Goal: Task Accomplishment & Management: Manage account settings

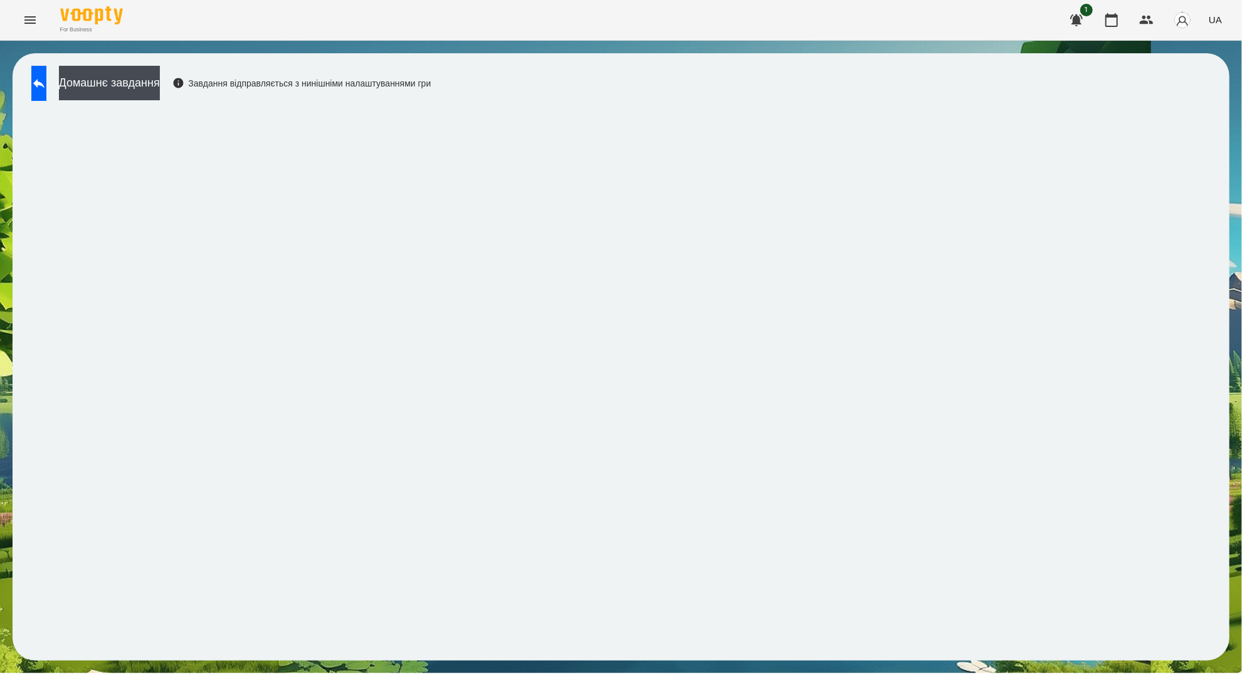
click at [39, 21] on button "Menu" at bounding box center [30, 20] width 30 height 30
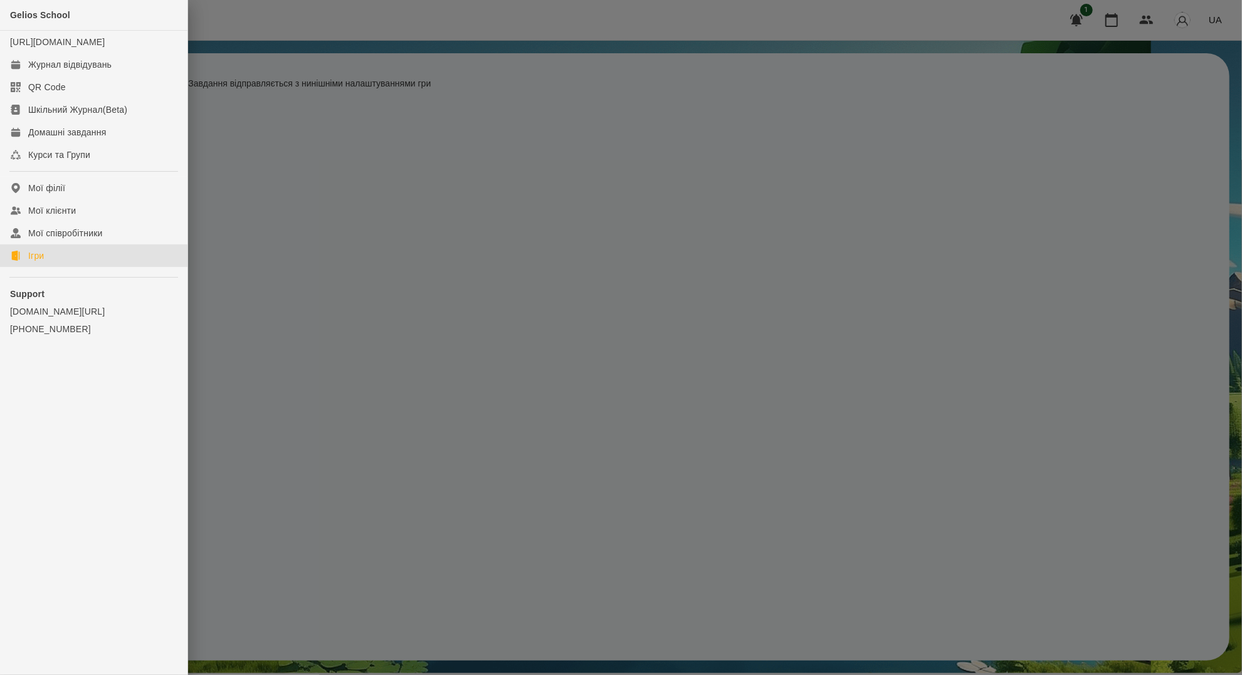
click at [57, 260] on link "Ігри" at bounding box center [93, 255] width 187 height 23
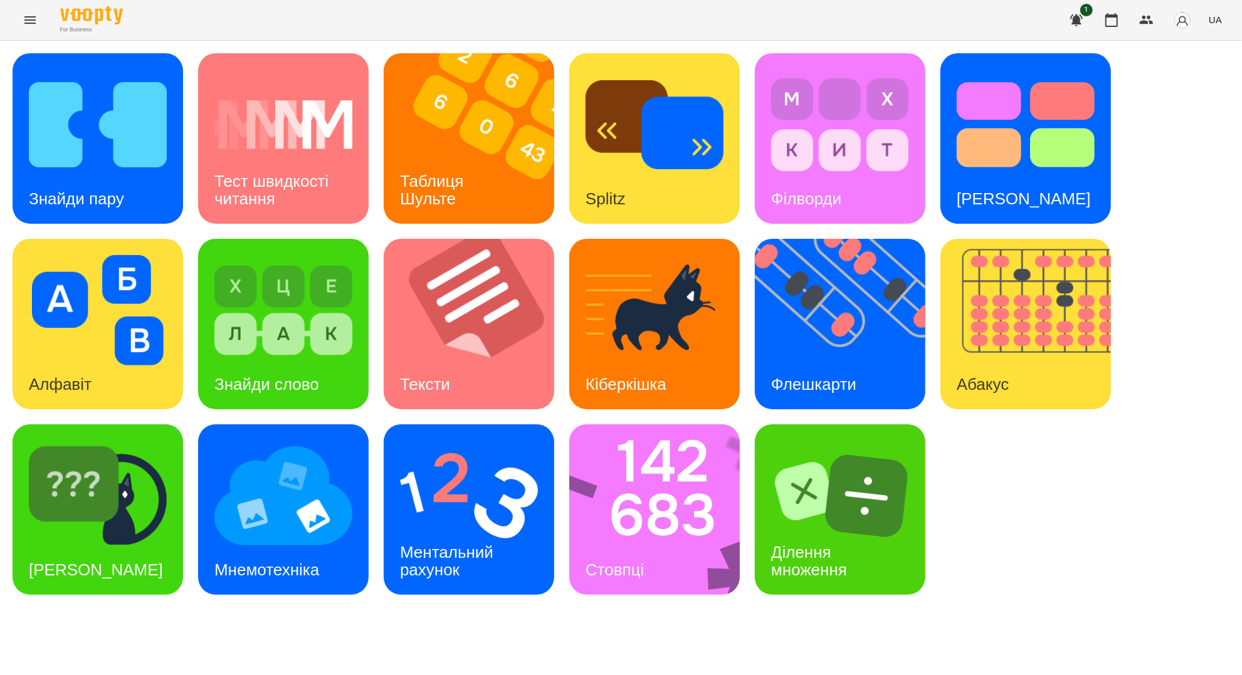
click at [39, 26] on button "Menu" at bounding box center [30, 20] width 30 height 30
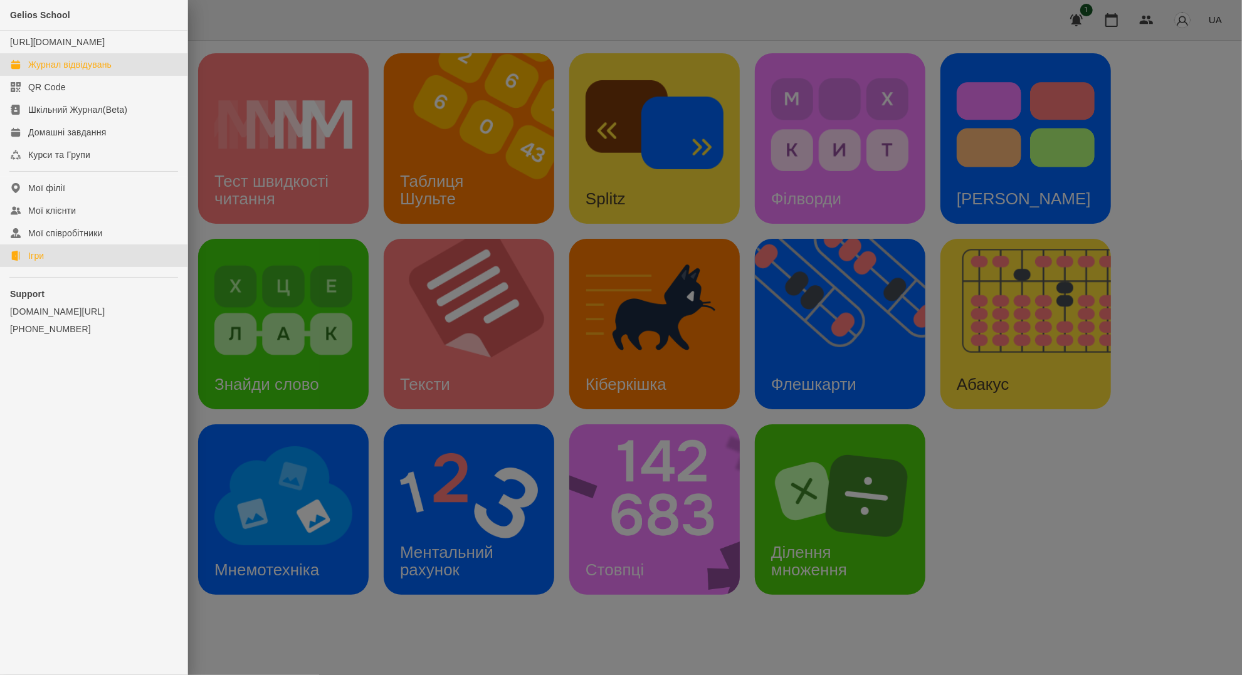
click at [68, 71] on div "Журнал відвідувань" at bounding box center [69, 64] width 83 height 13
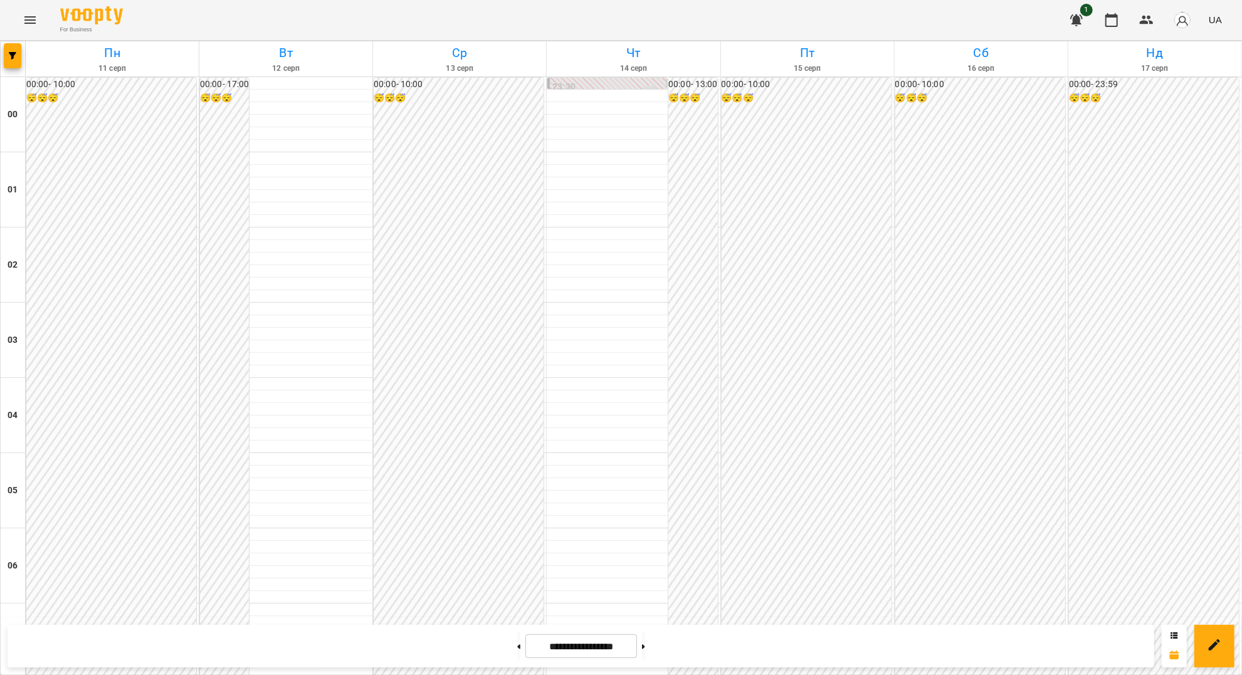
scroll to position [1086, 0]
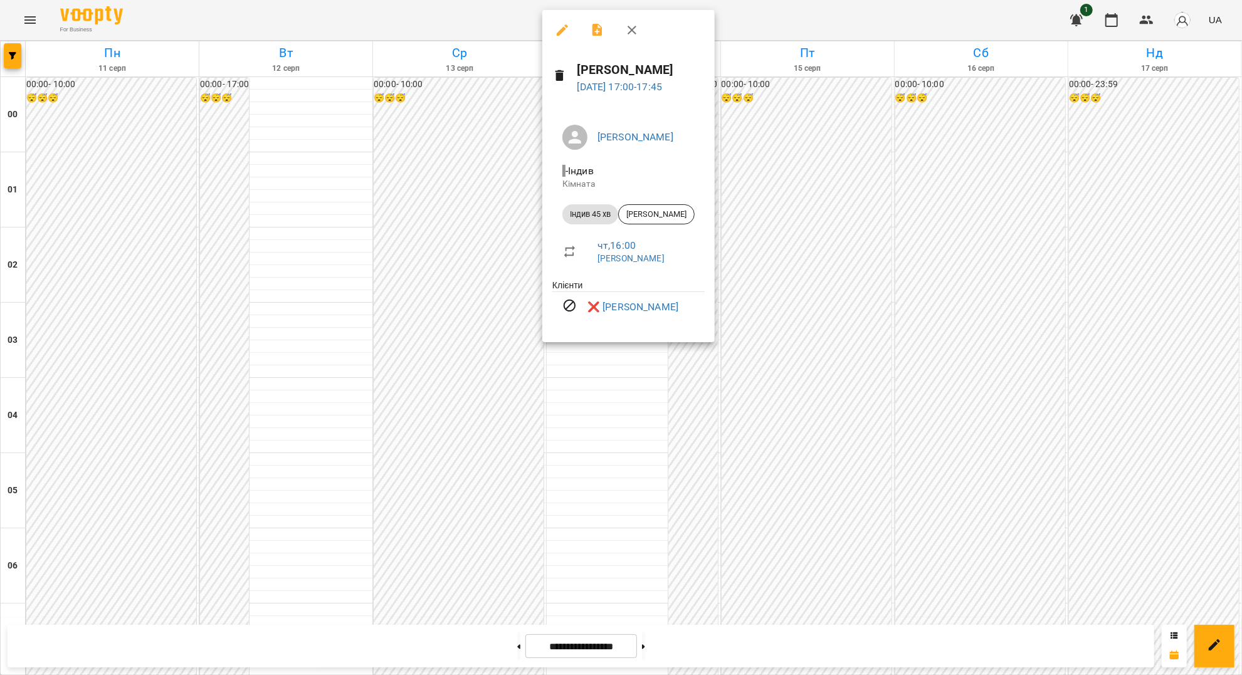
click at [629, 29] on icon "button" at bounding box center [631, 30] width 15 height 15
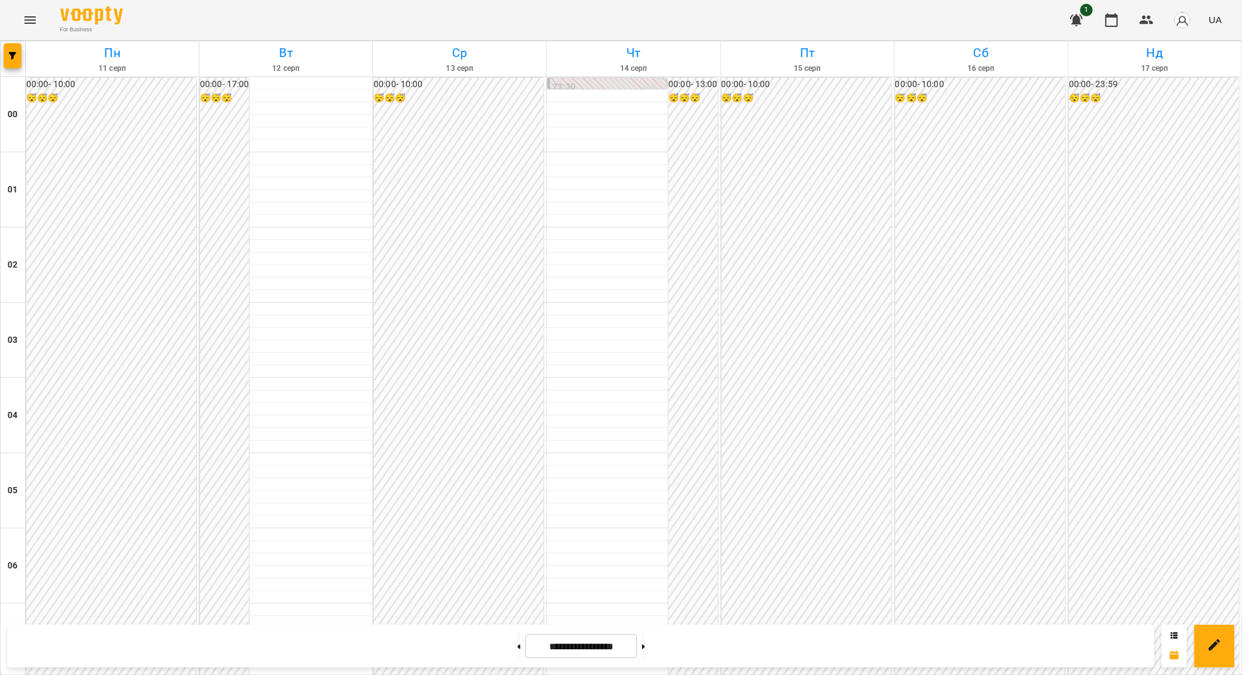
scroll to position [1254, 0]
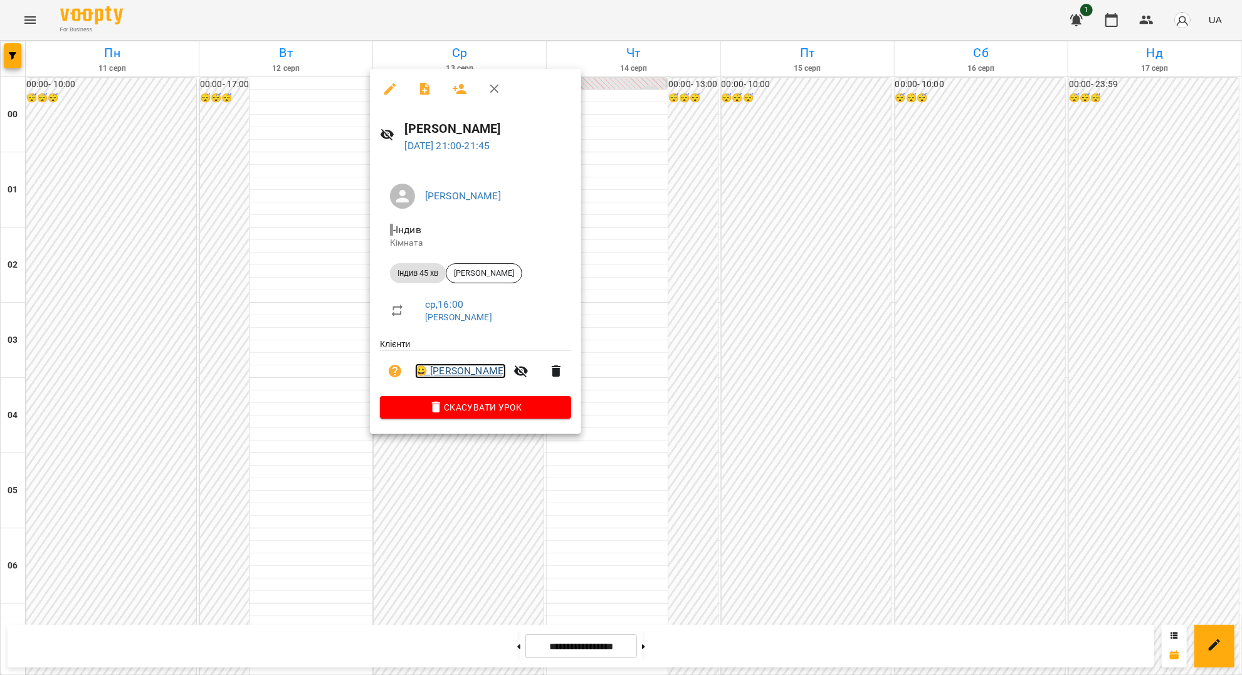
click at [483, 370] on link "😀 [PERSON_NAME]" at bounding box center [460, 371] width 91 height 15
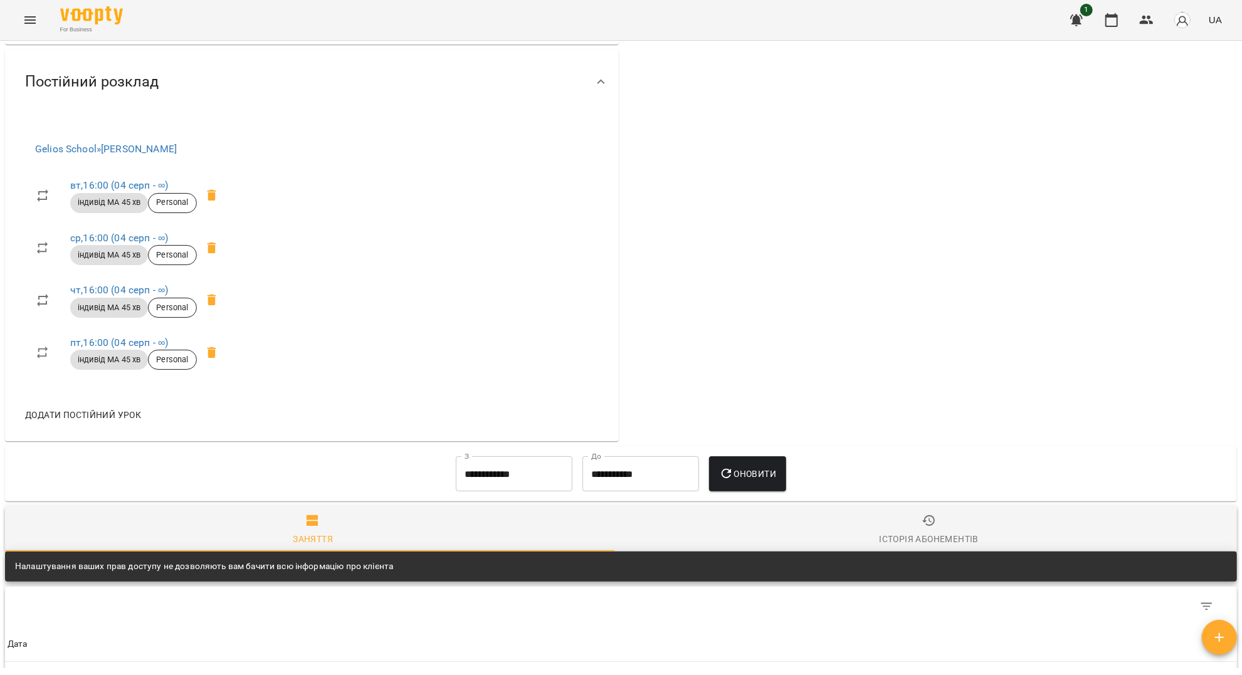
scroll to position [668, 0]
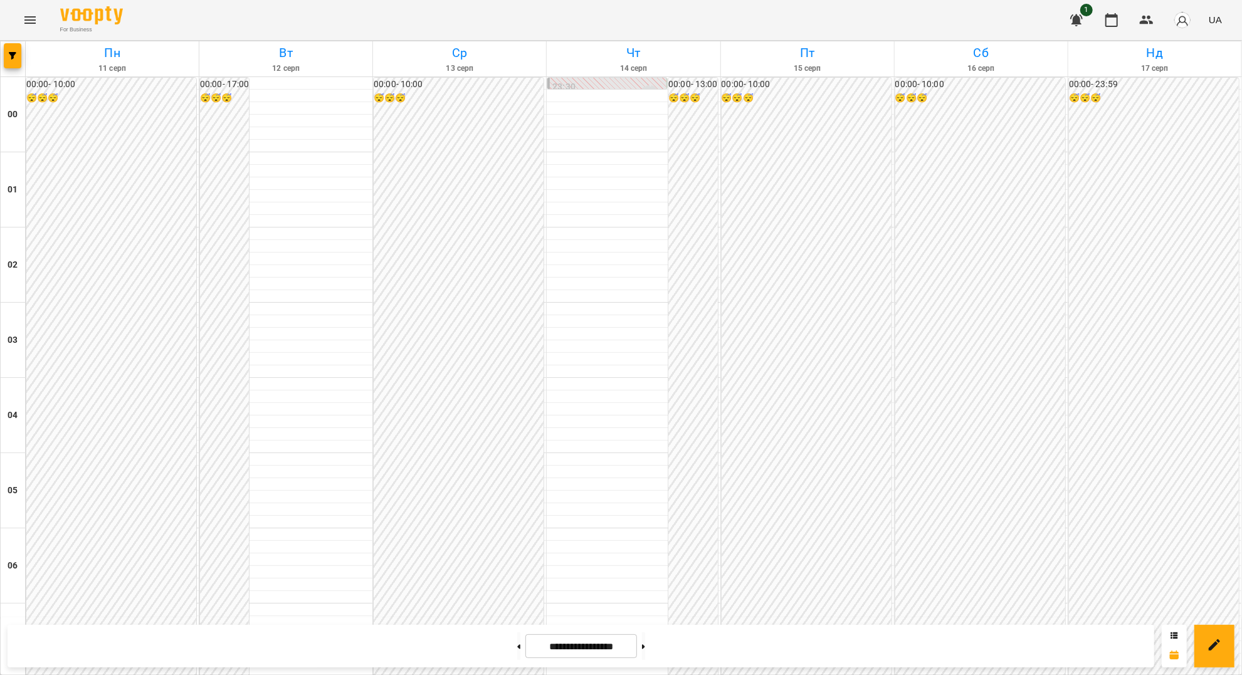
scroll to position [595, 0]
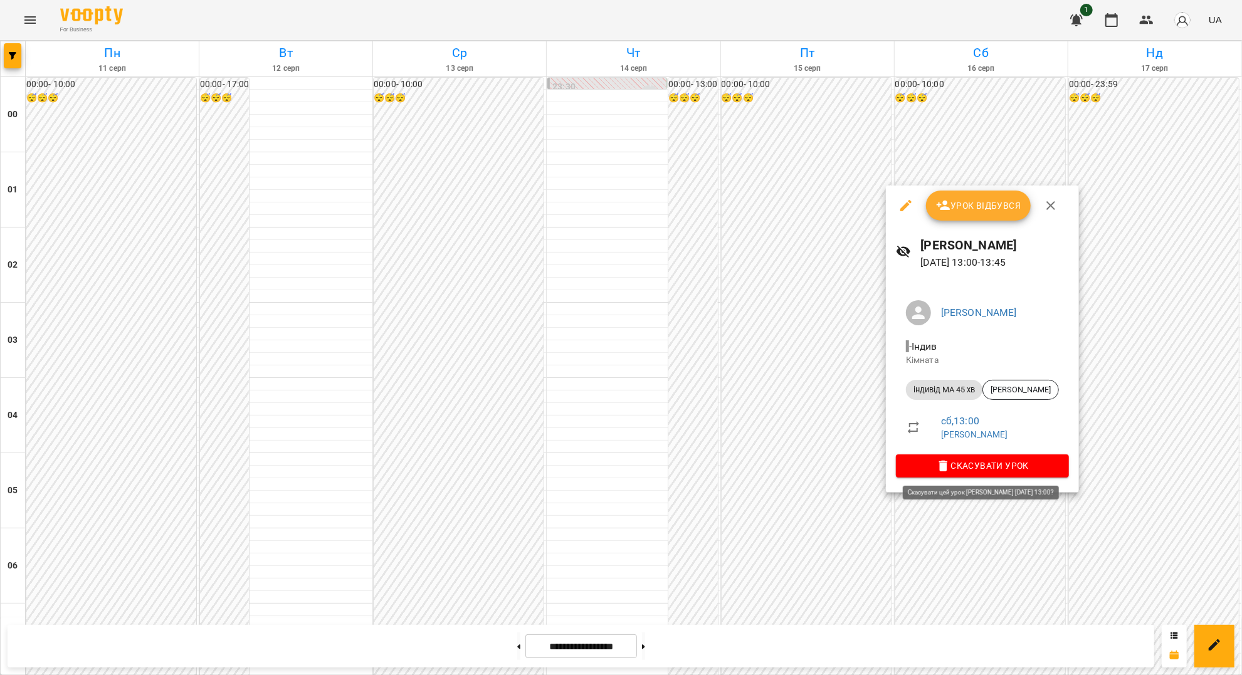
click at [968, 466] on span "Скасувати Урок" at bounding box center [982, 465] width 153 height 15
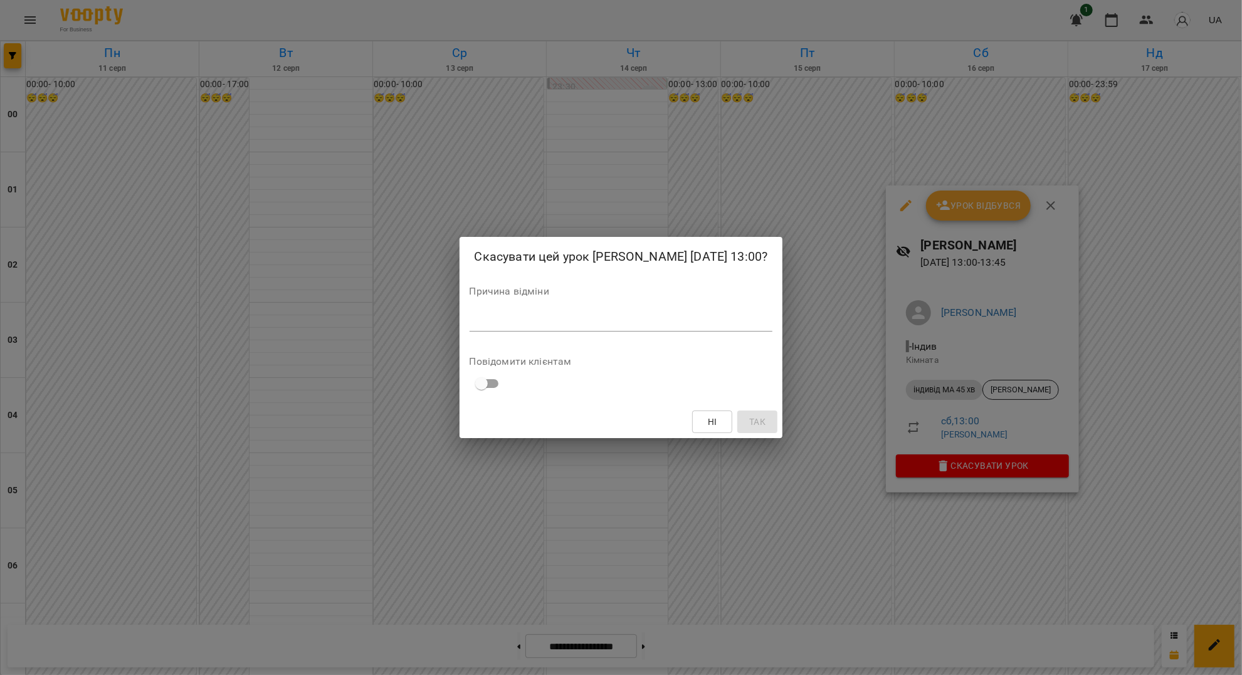
click at [557, 329] on div "*" at bounding box center [621, 322] width 303 height 20
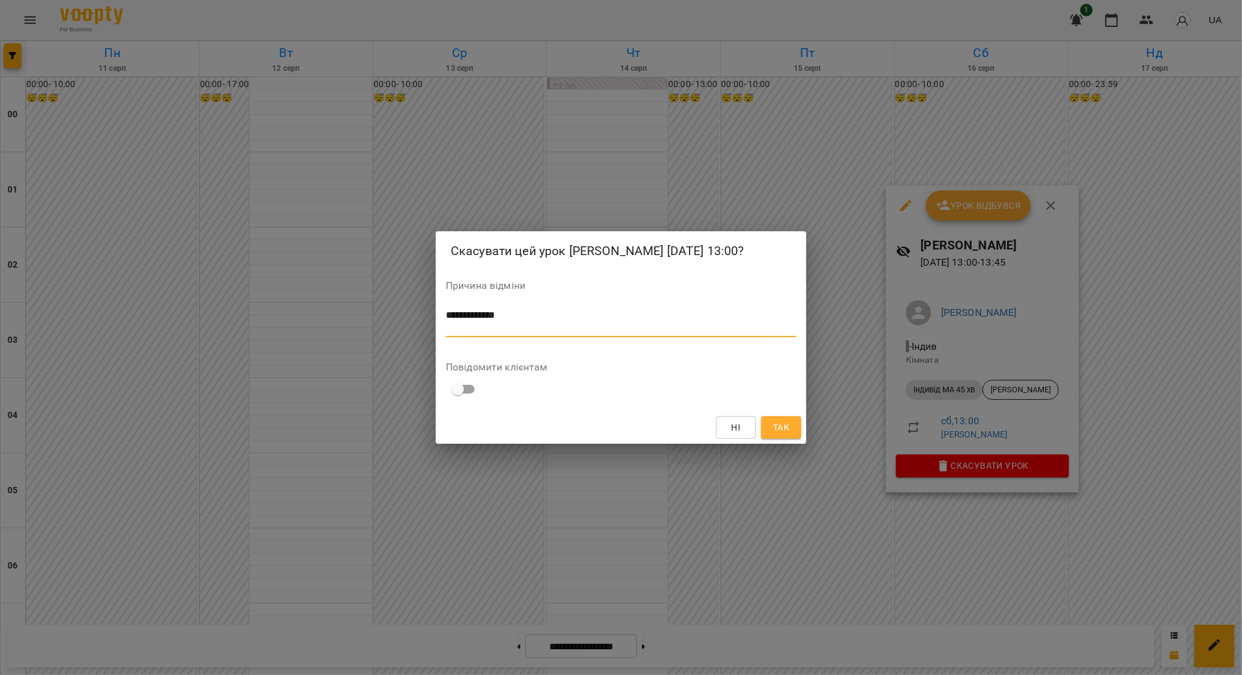
type textarea "**********"
click at [769, 421] on button "Так" at bounding box center [781, 427] width 40 height 23
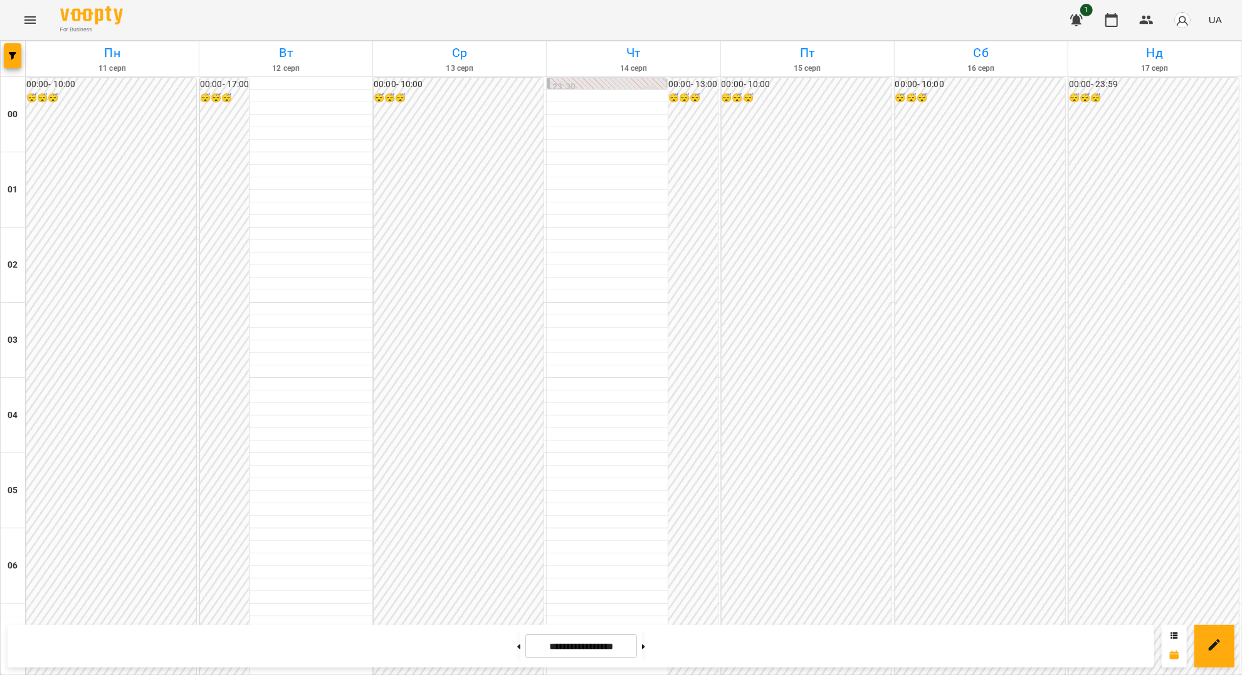
click at [39, 24] on button "Menu" at bounding box center [30, 20] width 30 height 30
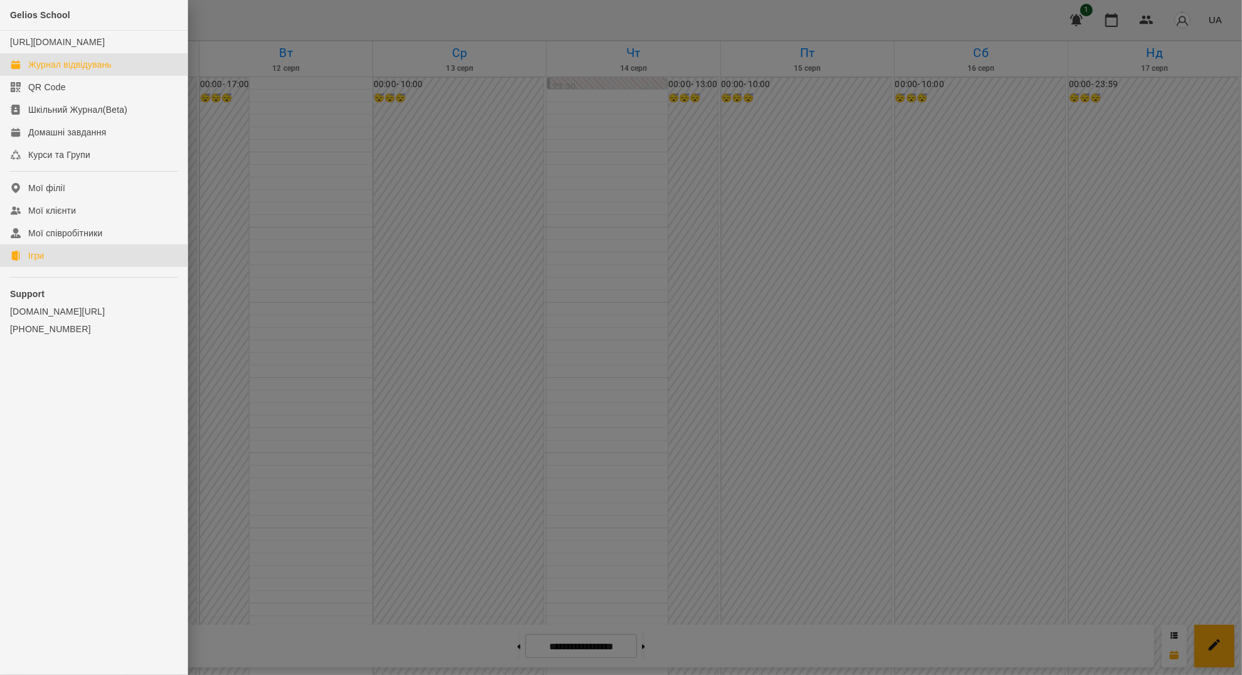
click at [54, 266] on link "Ігри" at bounding box center [93, 255] width 187 height 23
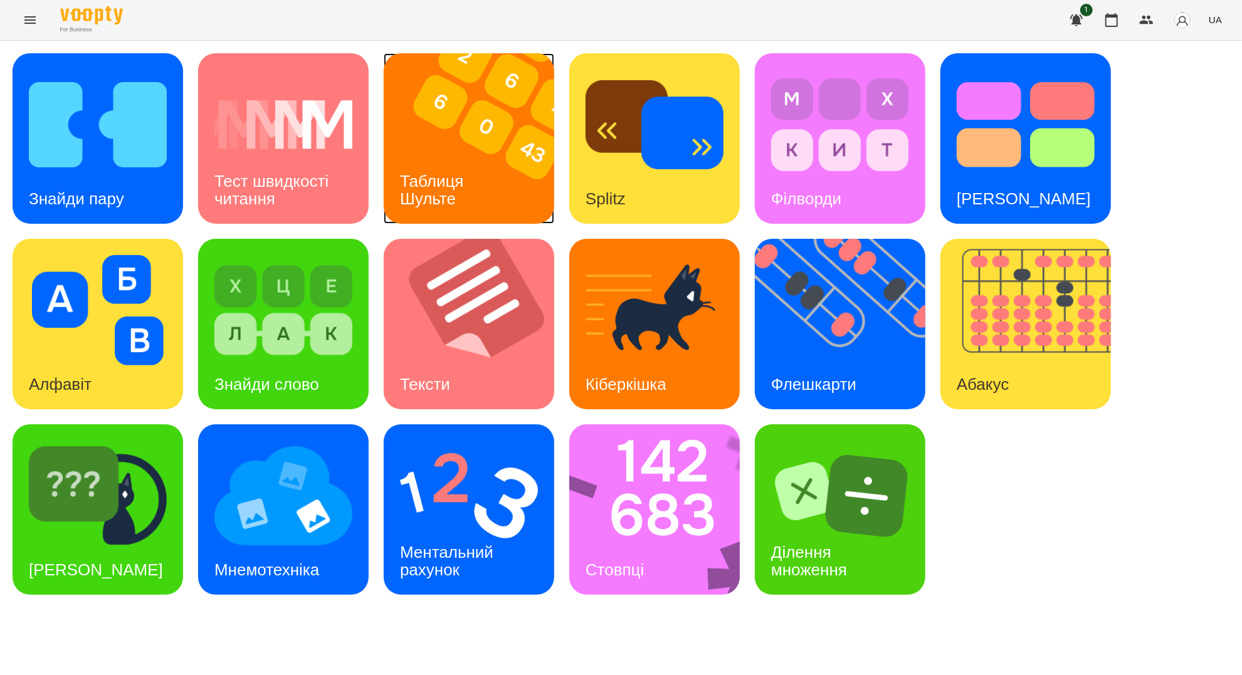
click at [476, 195] on div "Таблиця Шульте" at bounding box center [434, 190] width 101 height 67
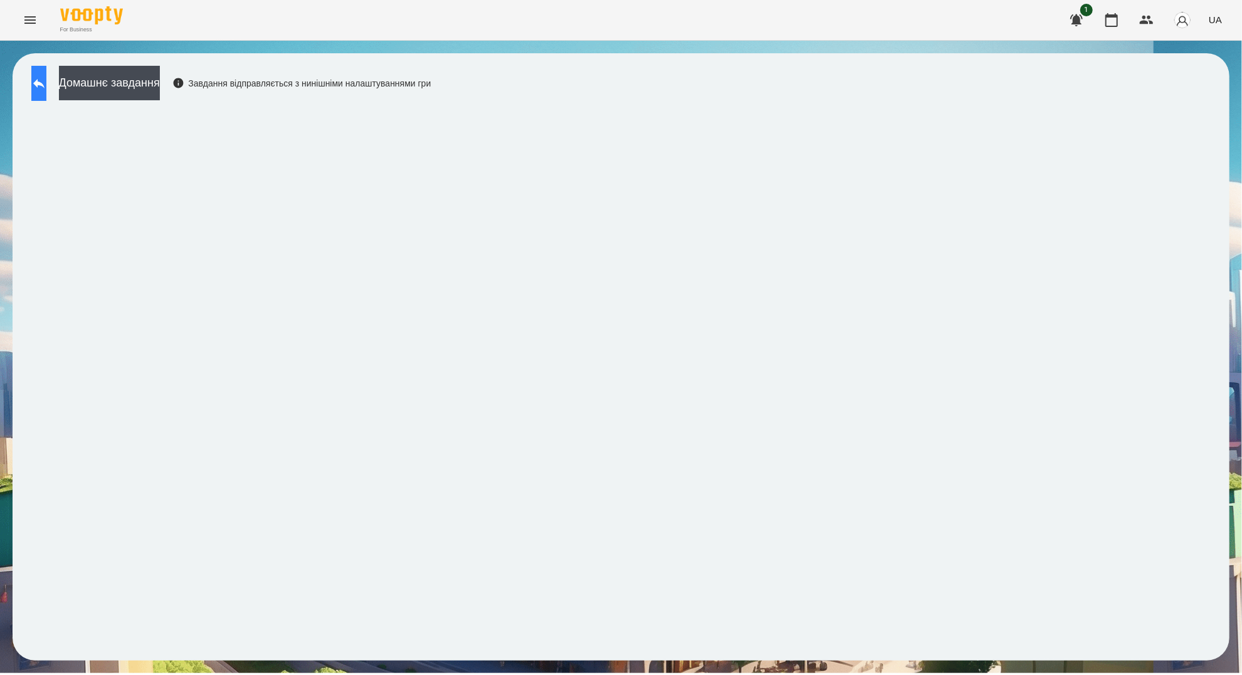
click at [45, 80] on icon at bounding box center [38, 83] width 15 height 15
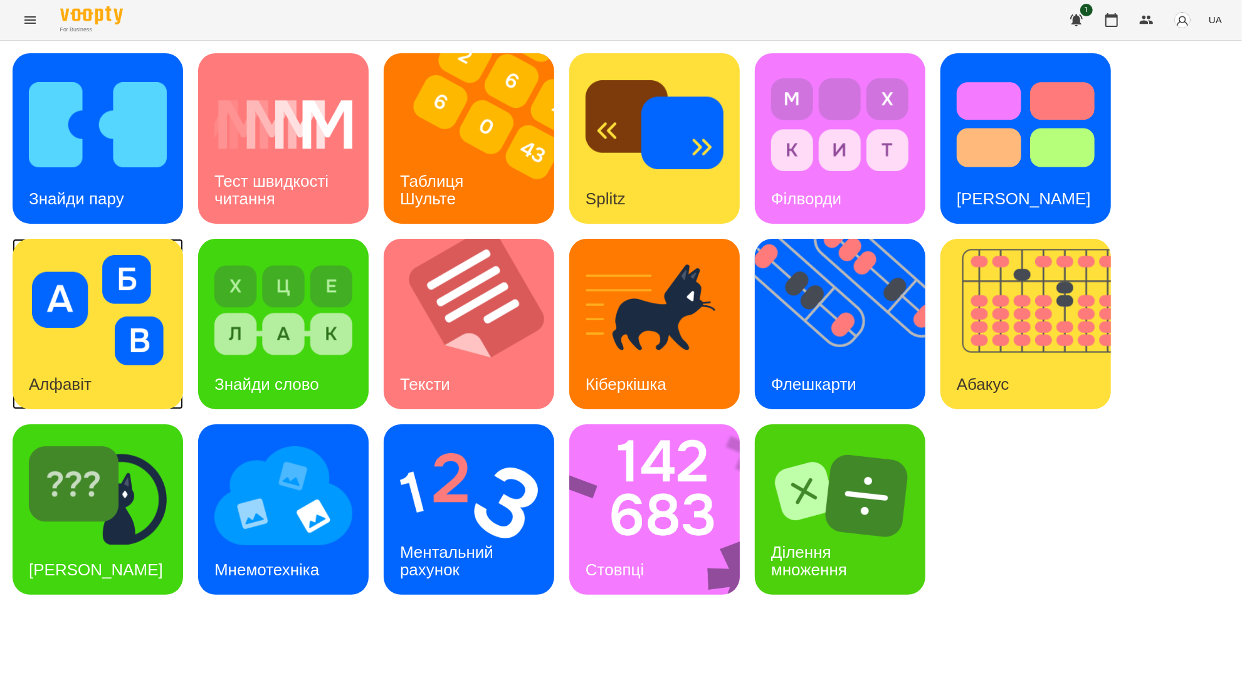
click at [117, 359] on img at bounding box center [98, 310] width 138 height 110
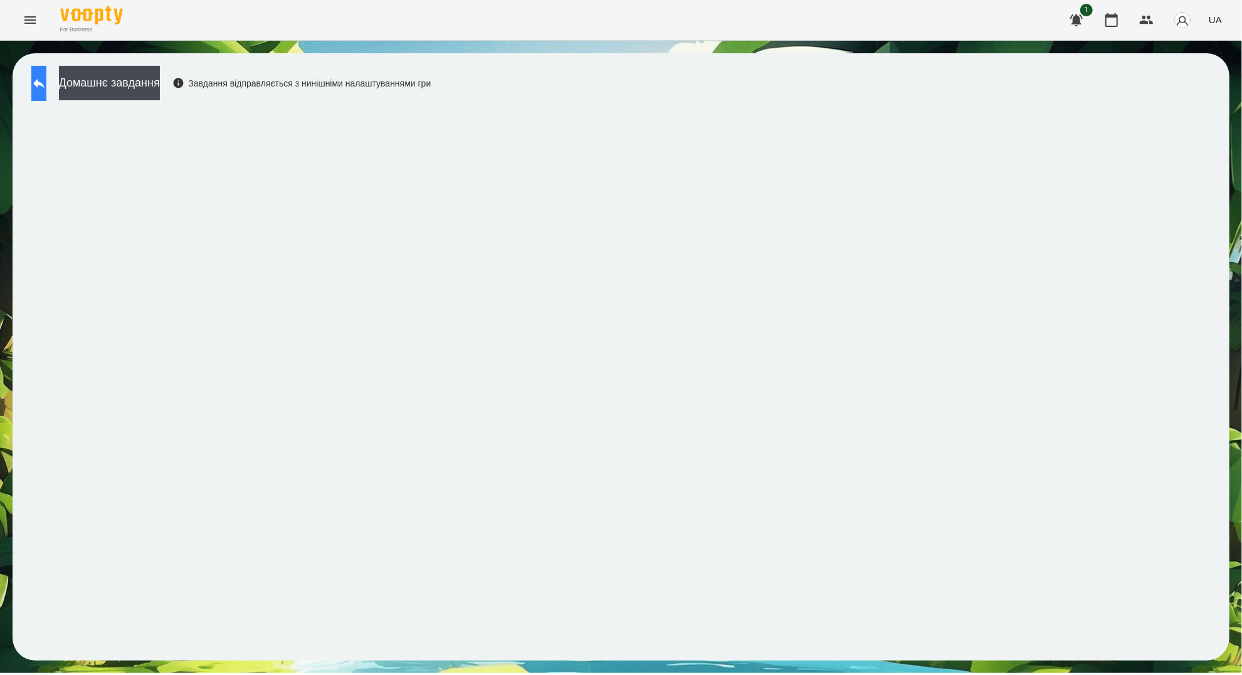
click at [46, 91] on button at bounding box center [38, 83] width 15 height 35
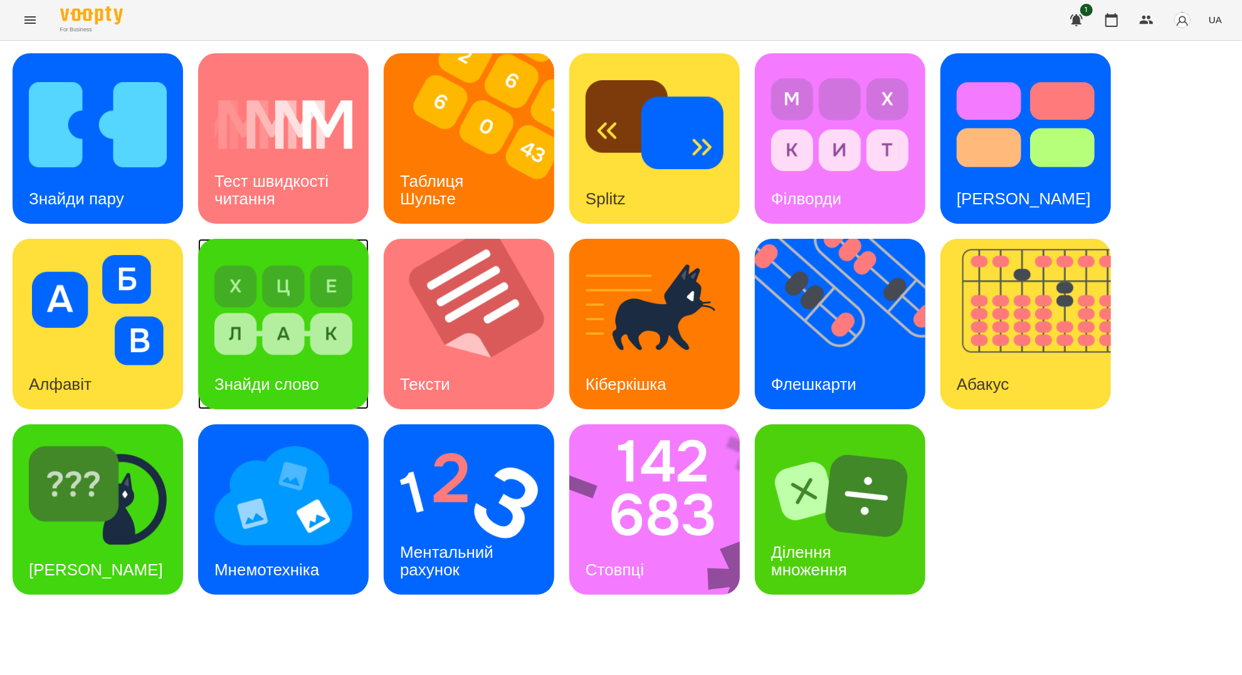
click at [233, 335] on img at bounding box center [283, 310] width 138 height 110
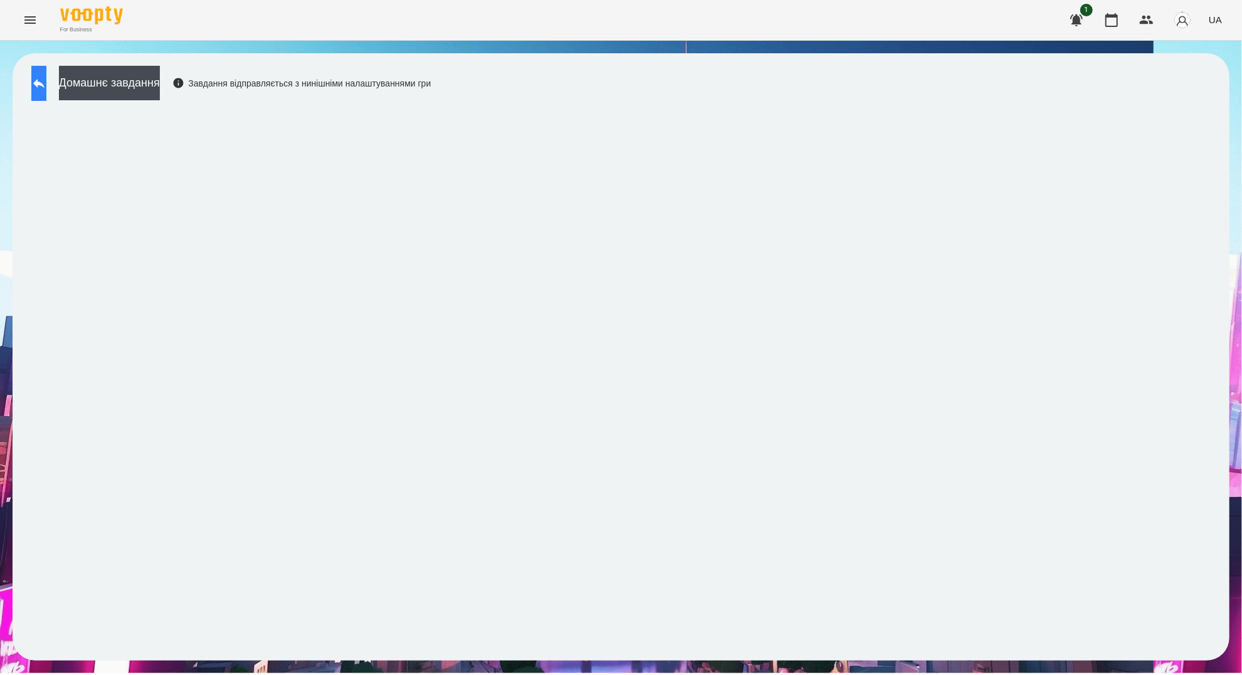
click at [46, 80] on icon at bounding box center [38, 83] width 15 height 15
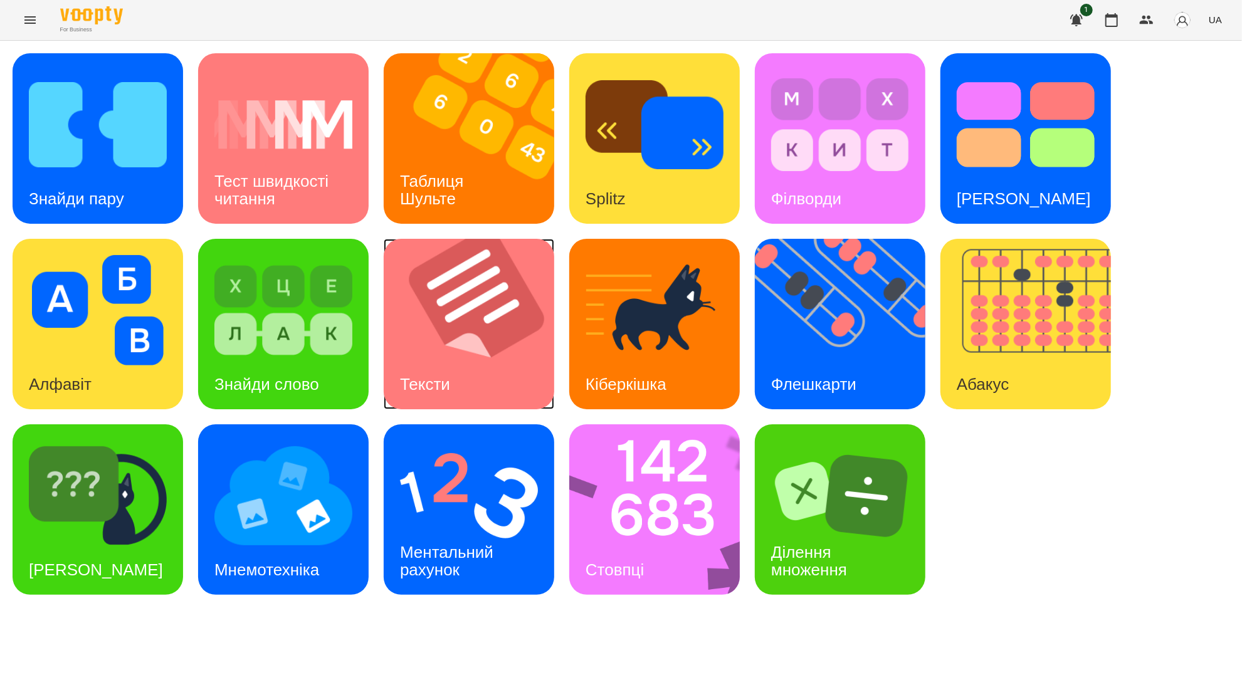
click at [420, 315] on img at bounding box center [477, 324] width 186 height 171
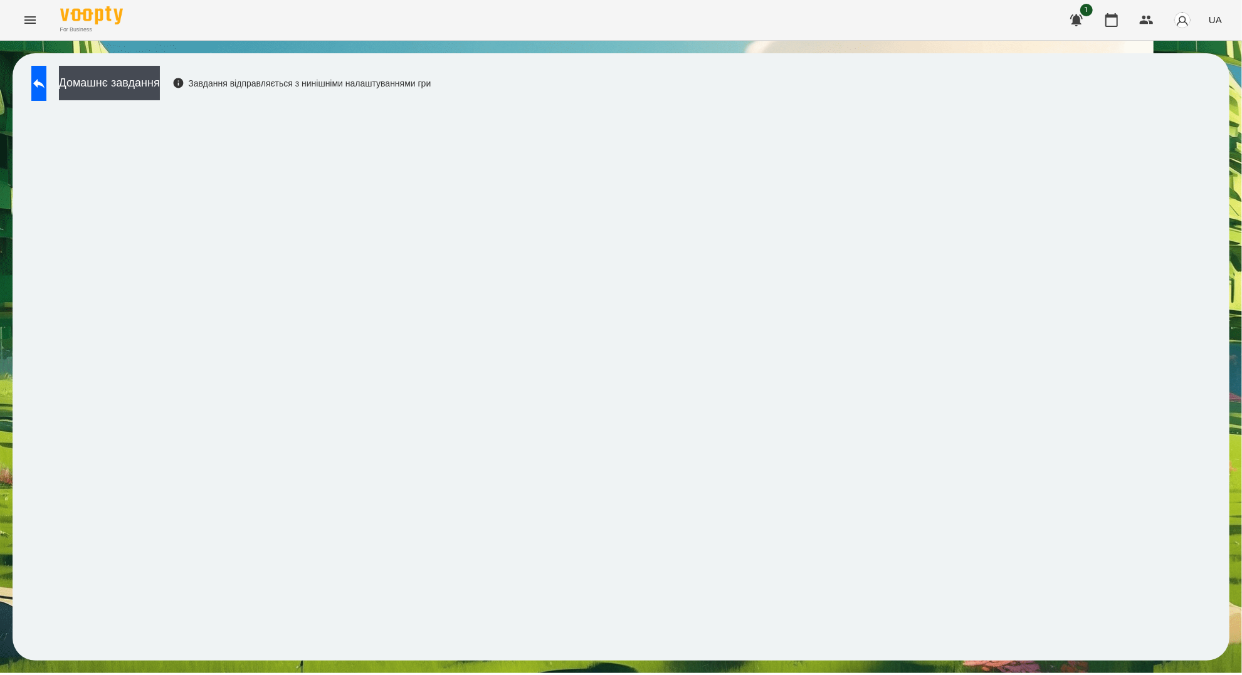
click at [35, 20] on icon "Menu" at bounding box center [30, 20] width 15 height 15
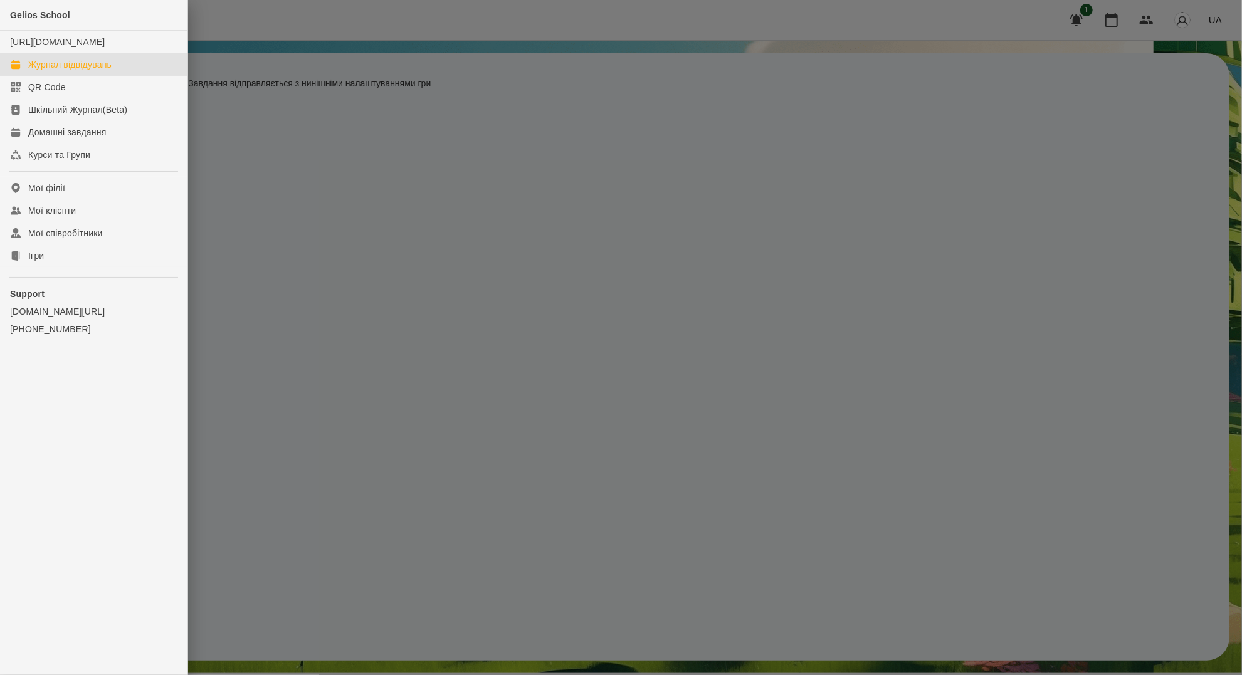
click at [100, 71] on div "Журнал відвідувань" at bounding box center [69, 64] width 83 height 13
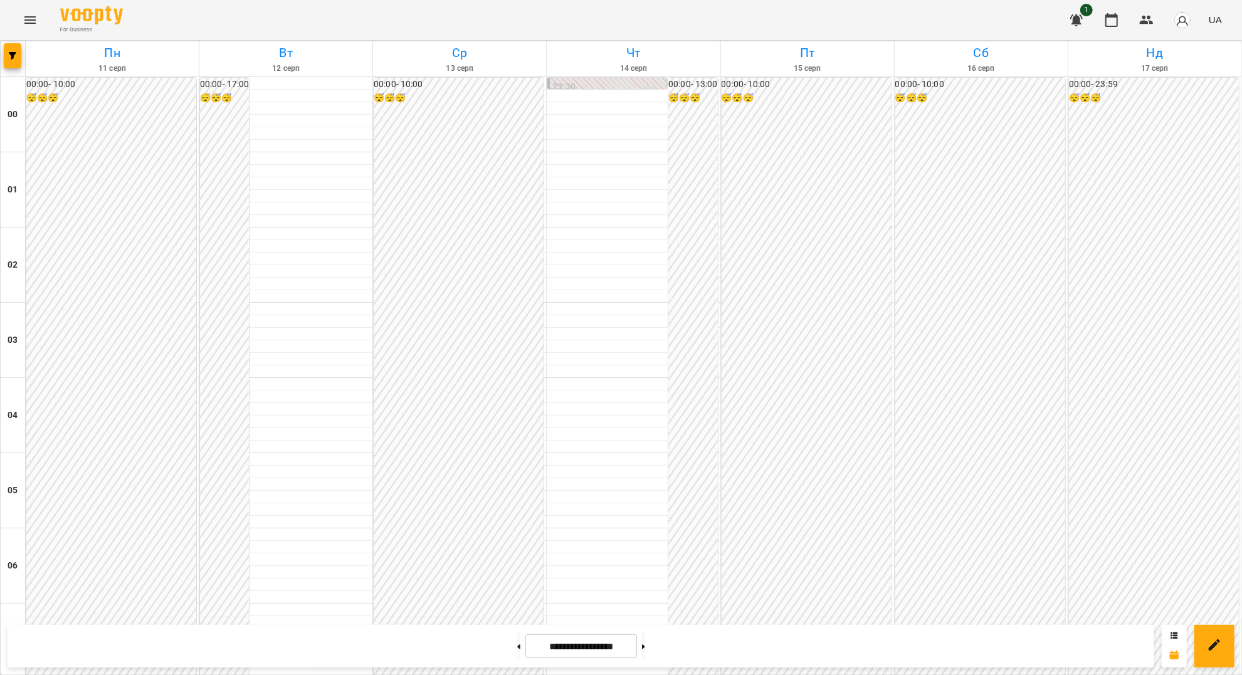
scroll to position [919, 0]
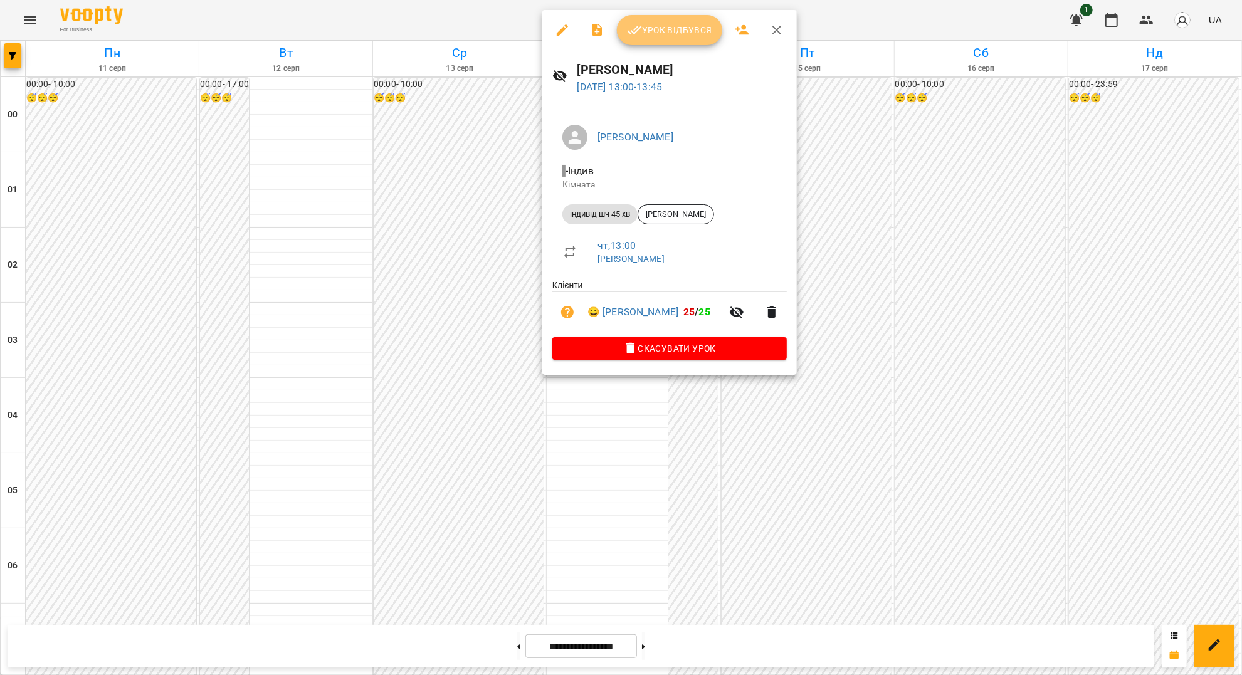
click at [654, 34] on span "Урок відбувся" at bounding box center [669, 30] width 85 height 15
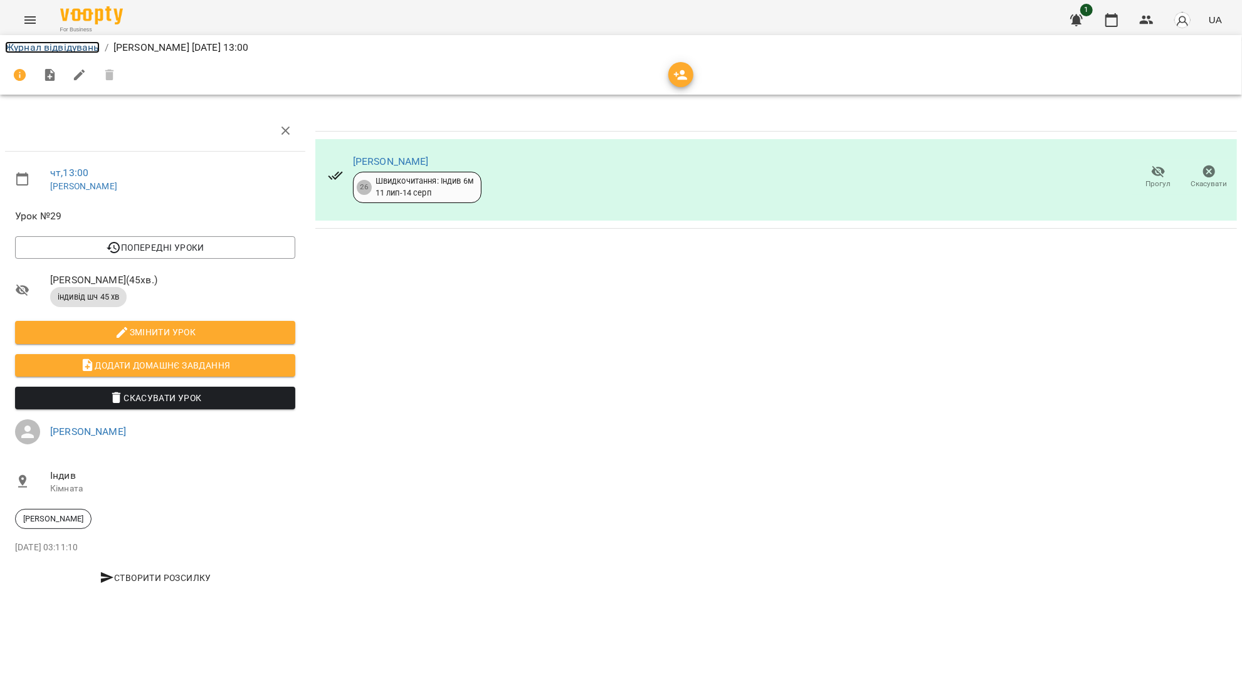
click at [76, 42] on link "Журнал відвідувань" at bounding box center [52, 47] width 95 height 12
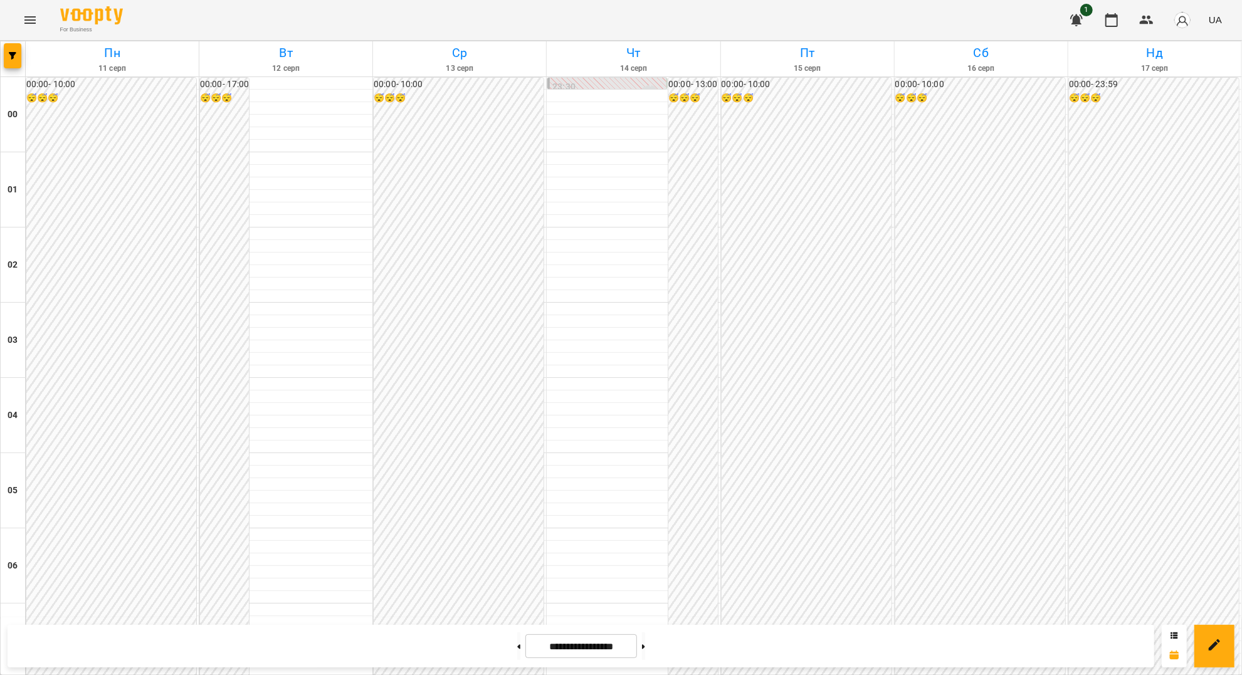
scroll to position [762, 0]
click at [40, 19] on button "Menu" at bounding box center [30, 20] width 30 height 30
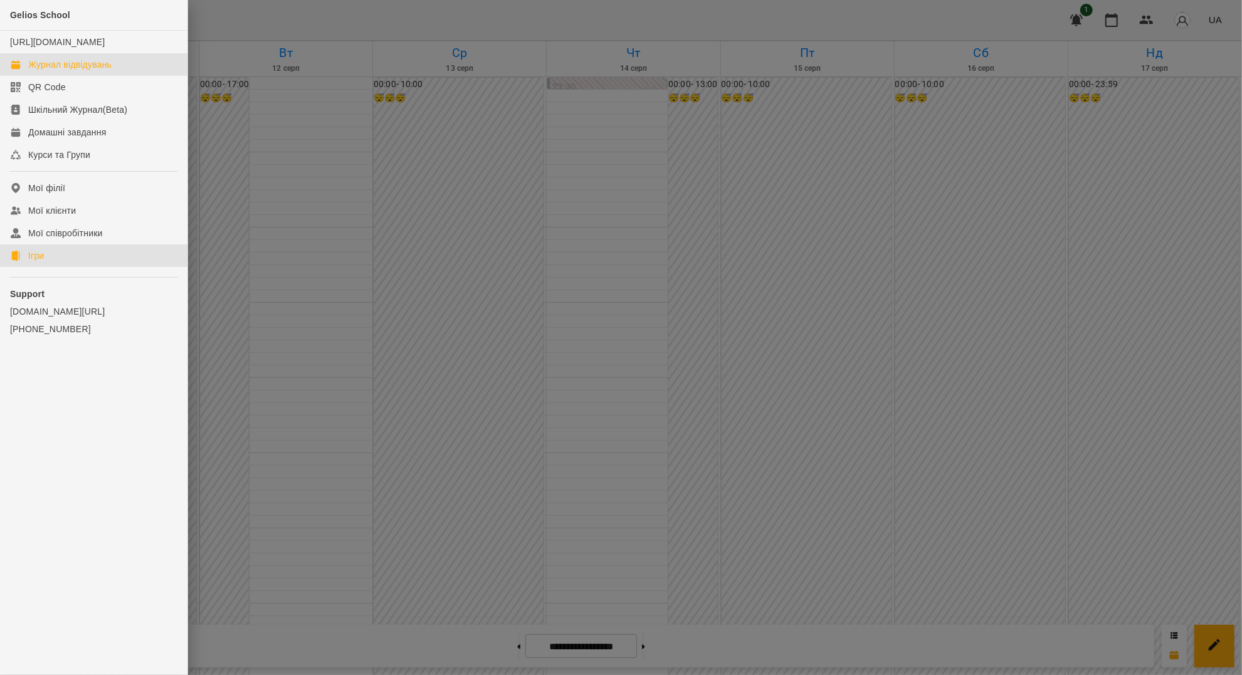
click at [40, 262] on div "Ігри" at bounding box center [36, 255] width 16 height 13
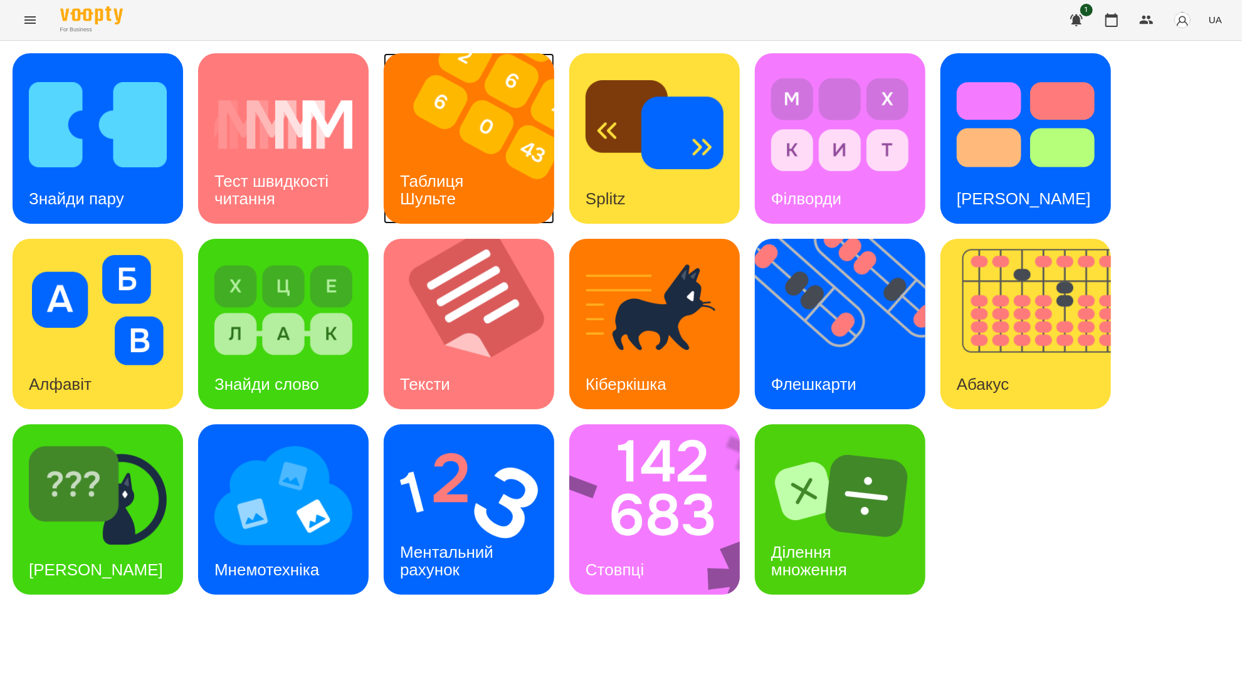
click at [463, 157] on div "Таблиця Шульте" at bounding box center [434, 190] width 101 height 67
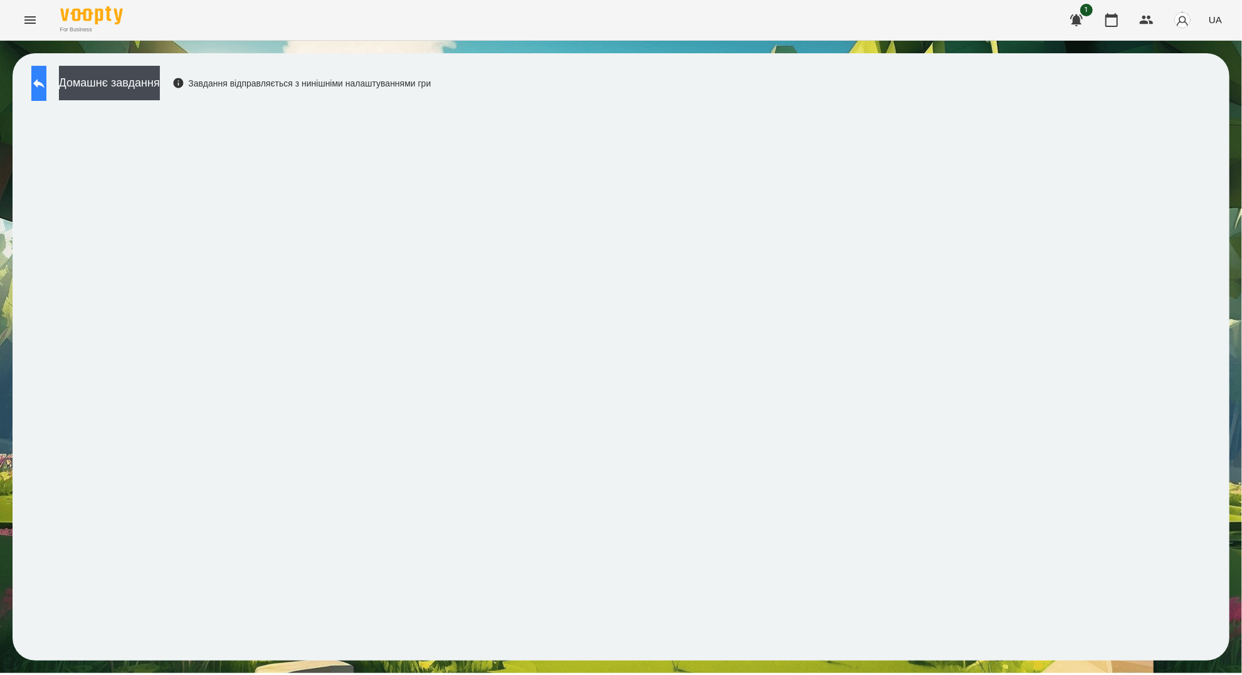
click at [45, 85] on icon at bounding box center [38, 83] width 11 height 9
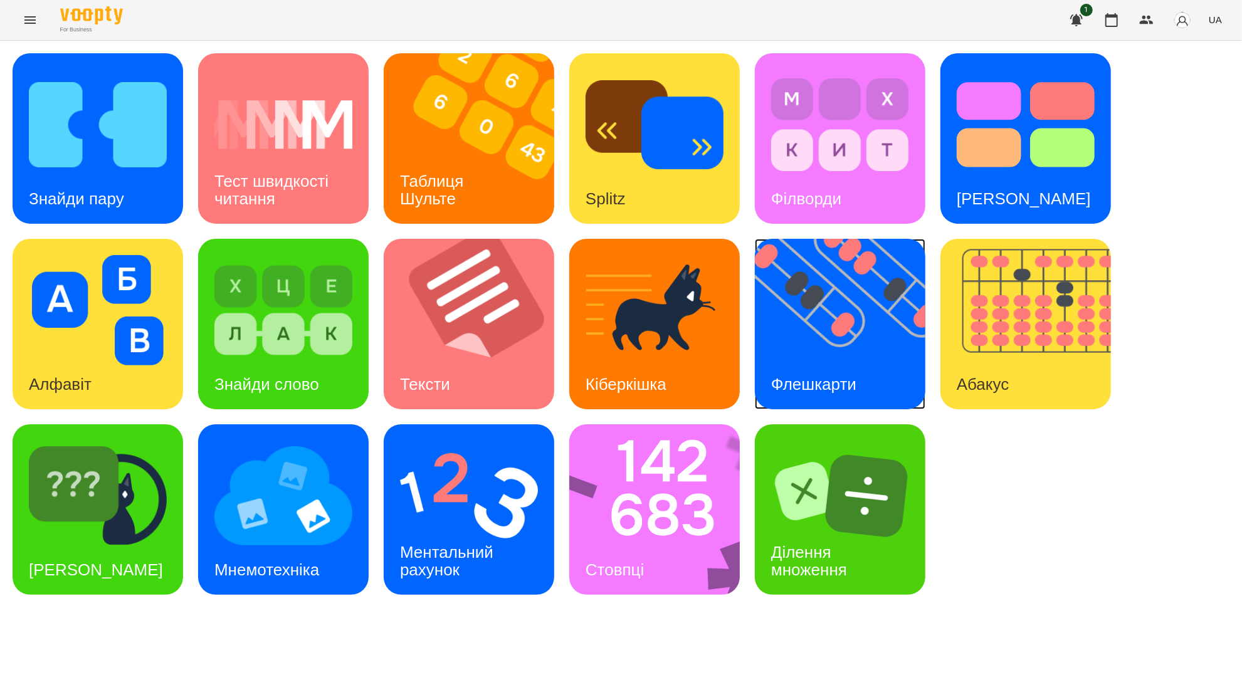
click at [793, 360] on div "Флешкарти" at bounding box center [814, 385] width 118 height 50
